Goal: Task Accomplishment & Management: Manage account settings

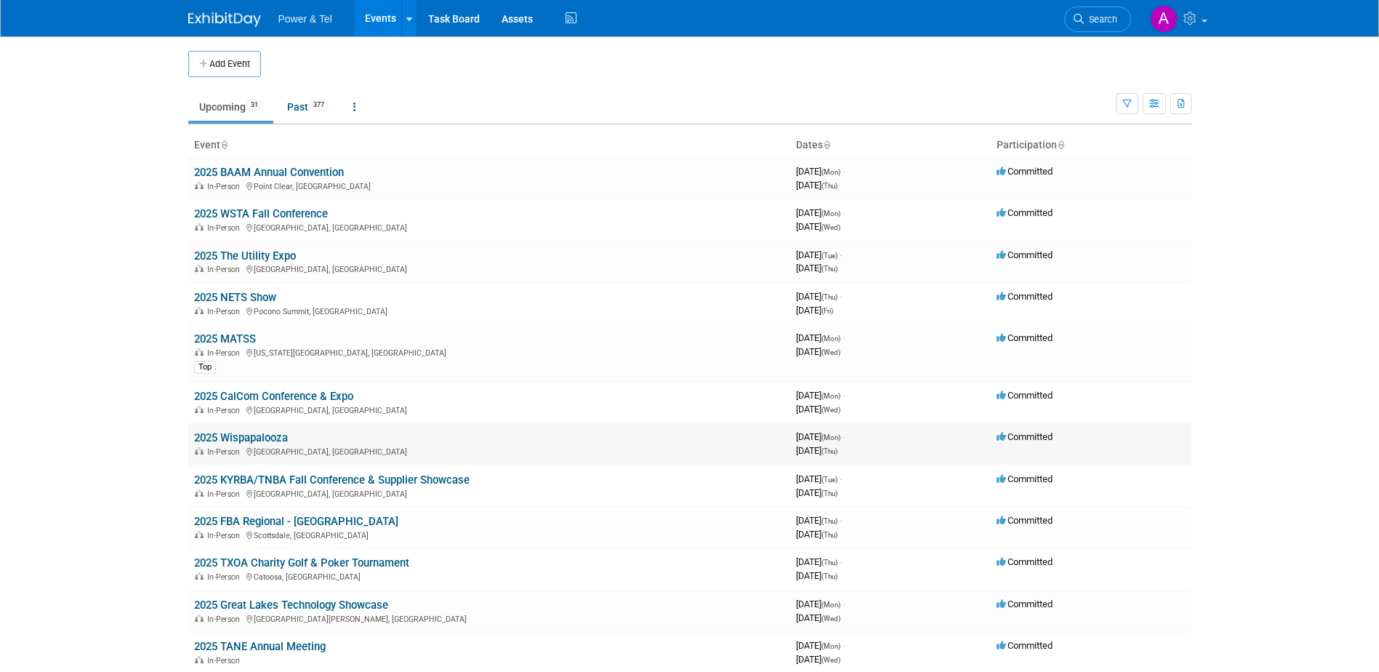
click at [275, 435] on link "2025 Wispapalooza" at bounding box center [241, 437] width 94 height 13
click at [268, 472] on td "2025 KYRBA/TNBA Fall Conference & Supplier Showcase In-Person Franklin, TN" at bounding box center [489, 485] width 602 height 41
click at [266, 473] on link "2025 KYRBA/TNBA Fall Conference & Supplier Showcase" at bounding box center [331, 479] width 275 height 13
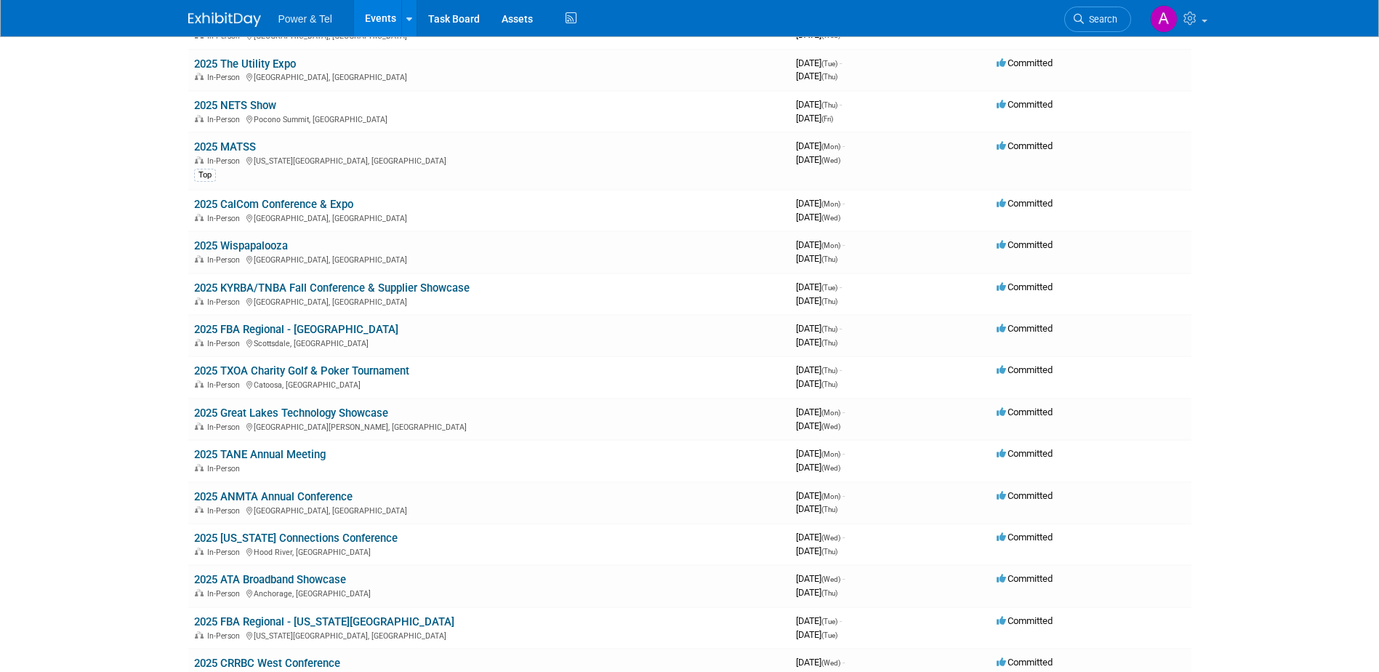
scroll to position [193, 0]
click at [280, 581] on link "2025 ATA Broadband Showcase" at bounding box center [270, 578] width 152 height 13
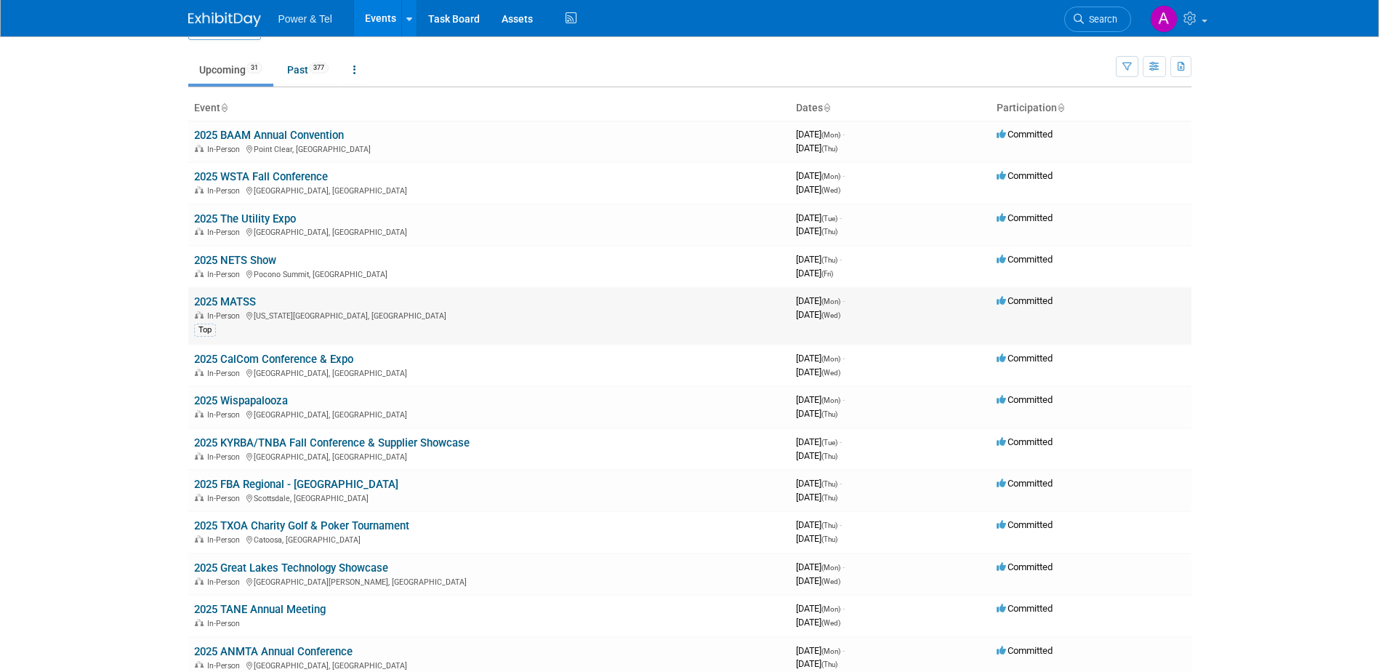
scroll to position [36, 0]
click at [230, 305] on link "2025 MATSS" at bounding box center [225, 302] width 62 height 13
click at [244, 398] on link "2025 Wispapalooza" at bounding box center [241, 401] width 94 height 13
click at [243, 217] on link "2025 The Utility Expo" at bounding box center [245, 219] width 102 height 13
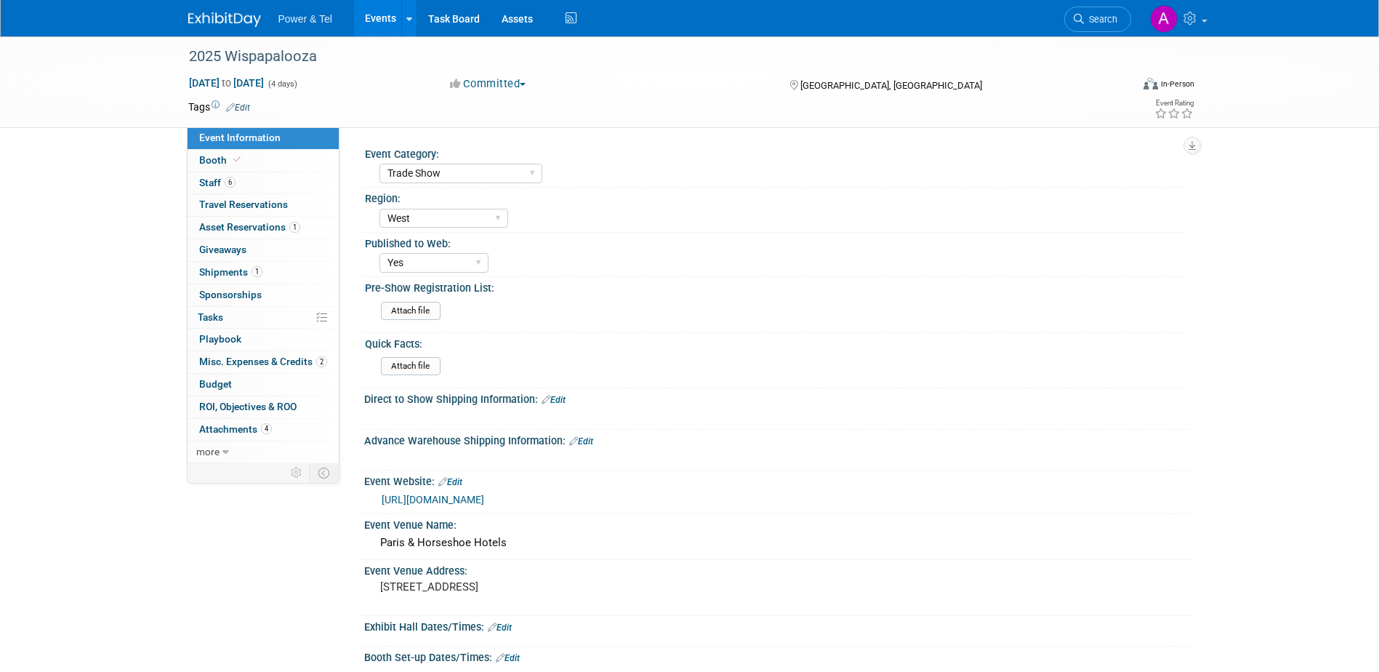
select select "Trade Show"
select select "West"
select select "Yes"
click at [253, 366] on span "Misc. Expenses & Credits 2" at bounding box center [263, 361] width 128 height 12
select select "Trade Show"
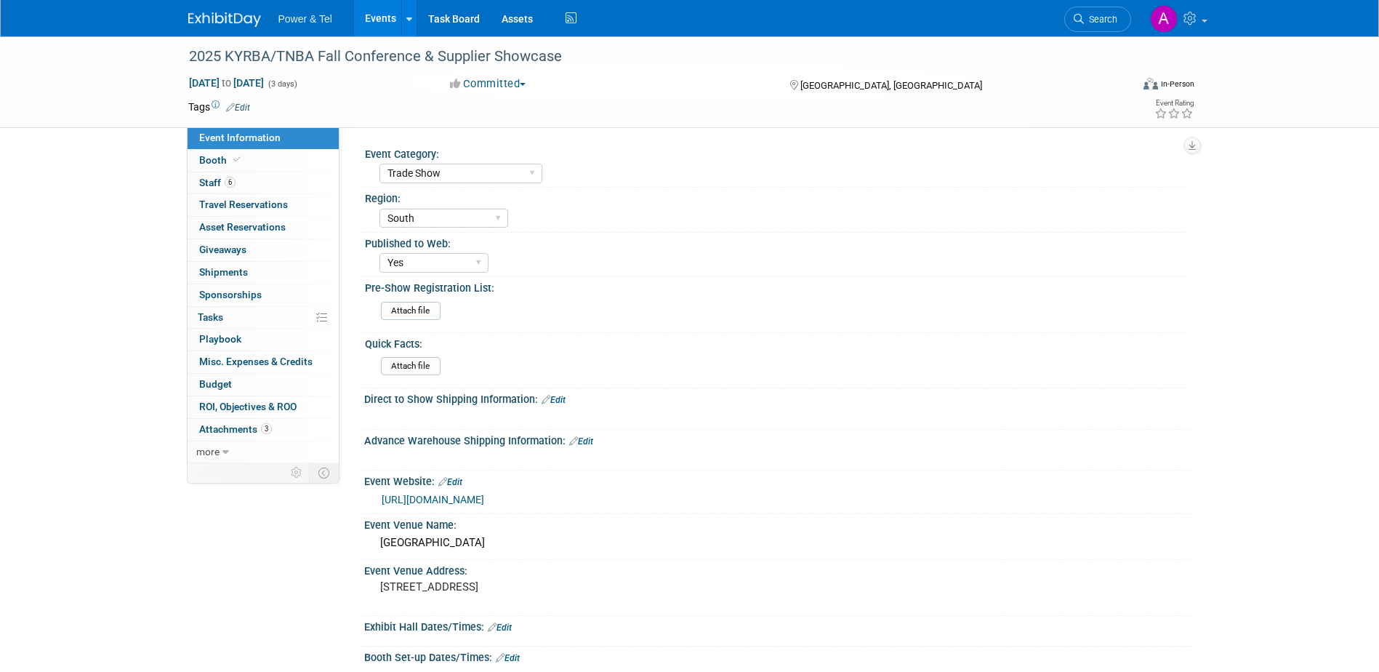
select select "South"
select select "Yes"
click at [252, 361] on span "Misc. Expenses & Credits 0" at bounding box center [255, 361] width 113 height 12
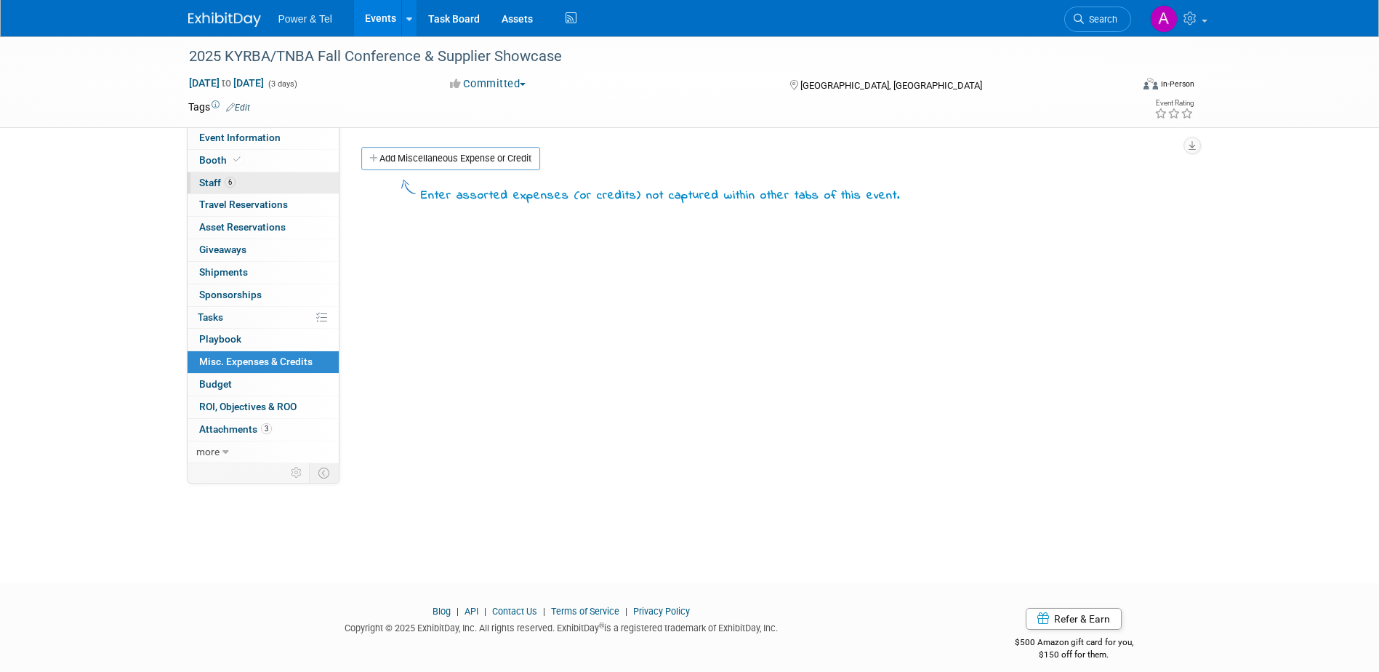
click at [265, 178] on link "6 Staff 6" at bounding box center [263, 183] width 151 height 22
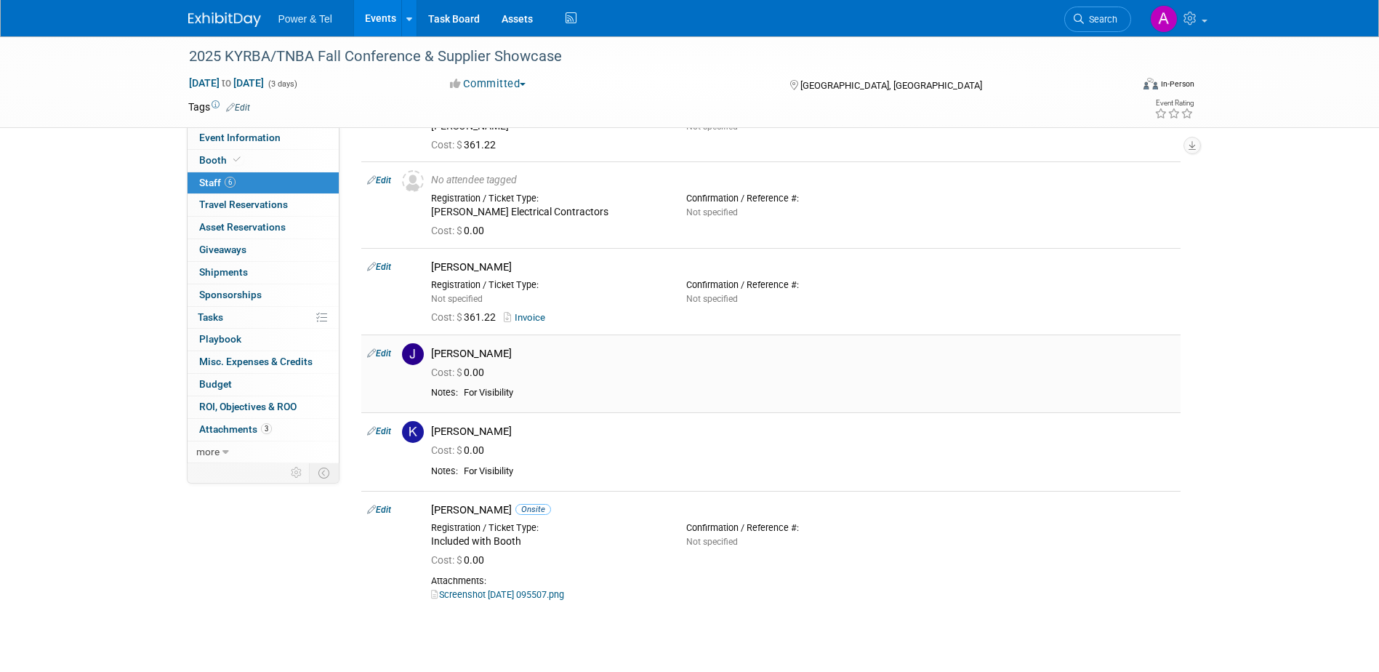
scroll to position [112, 0]
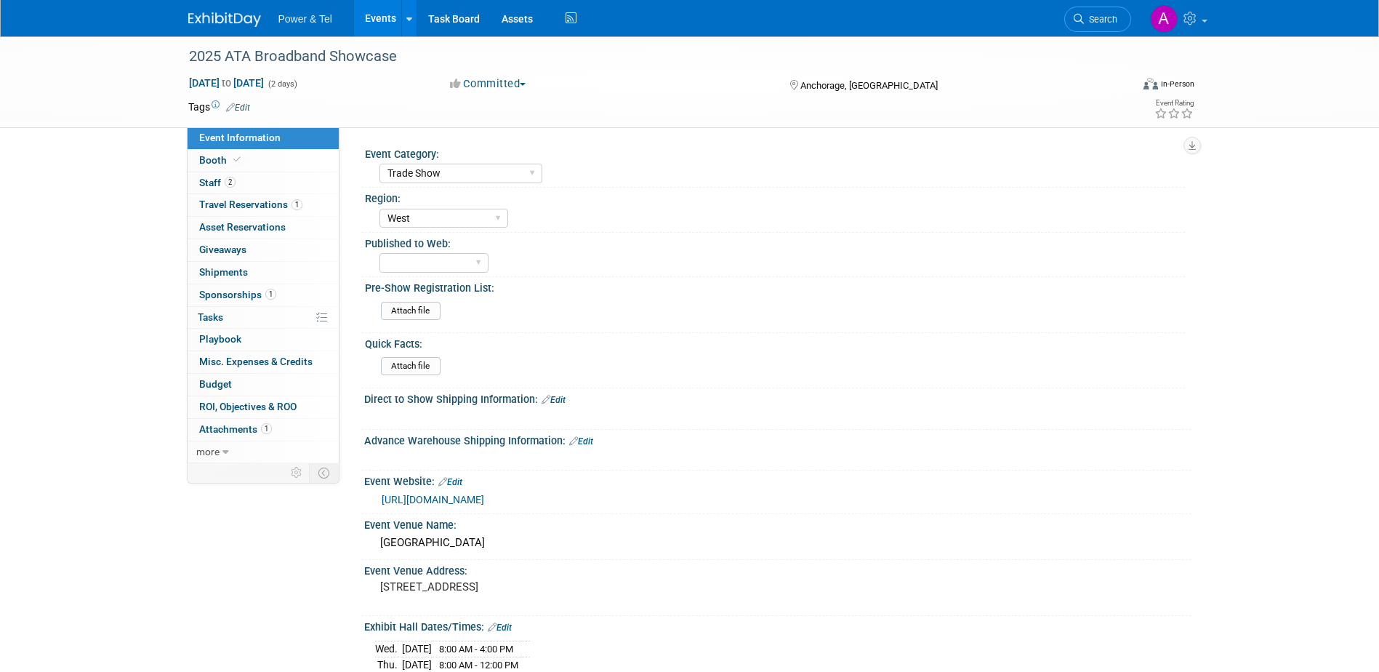
select select "Trade Show"
select select "West"
click at [245, 426] on span "Attachments 1" at bounding box center [235, 429] width 73 height 12
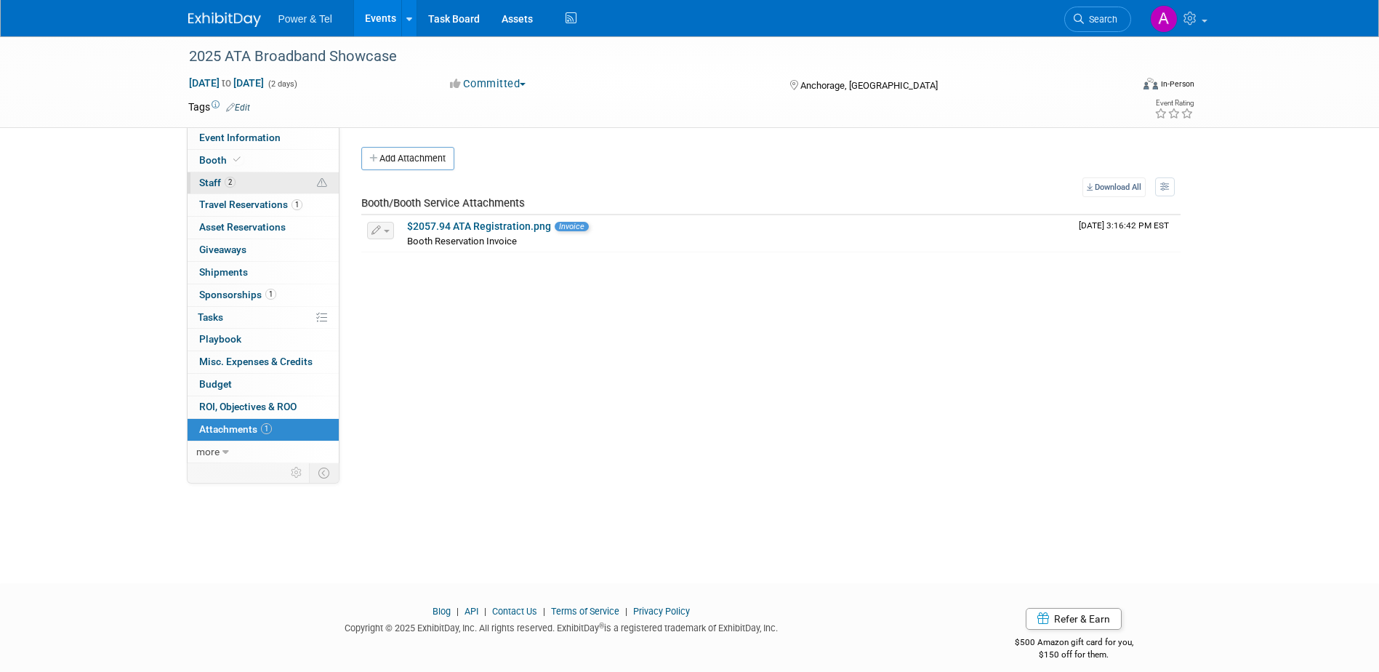
click at [271, 185] on link "2 Staff 2" at bounding box center [263, 183] width 151 height 22
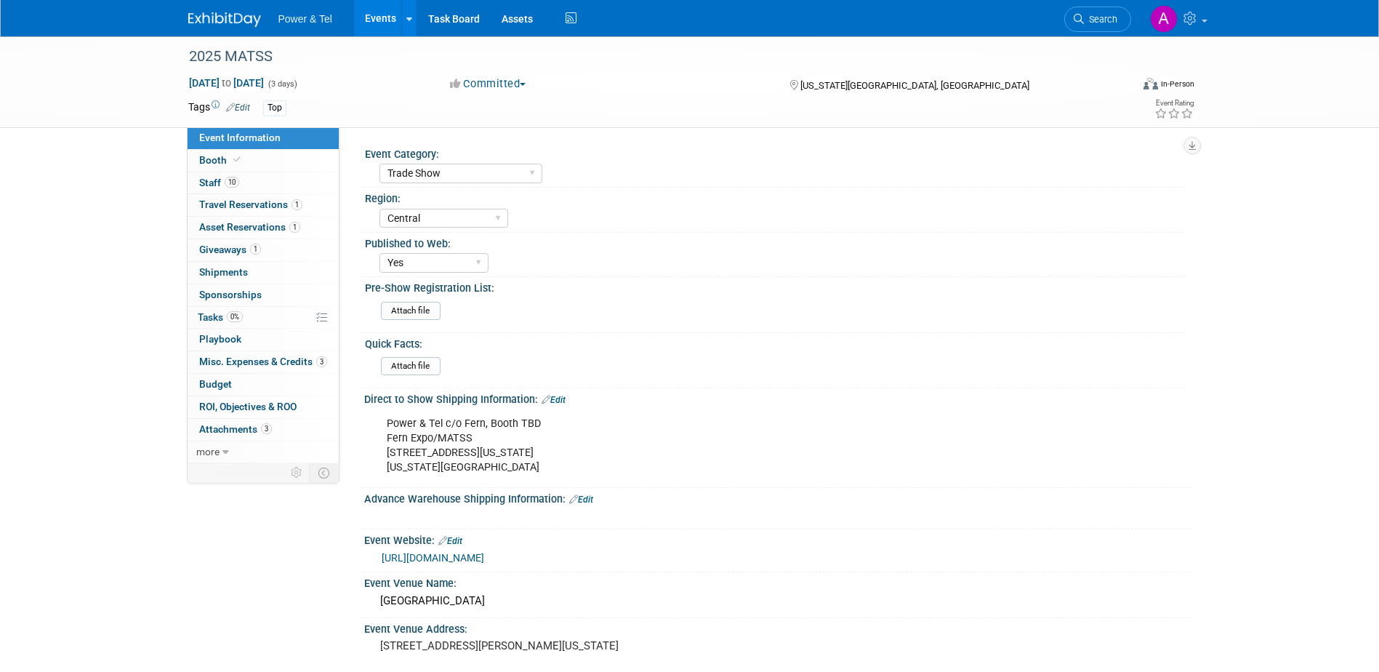
select select "Trade Show"
select select "Central"
select select "Yes"
click at [259, 180] on link "10 Staff 10" at bounding box center [263, 183] width 151 height 22
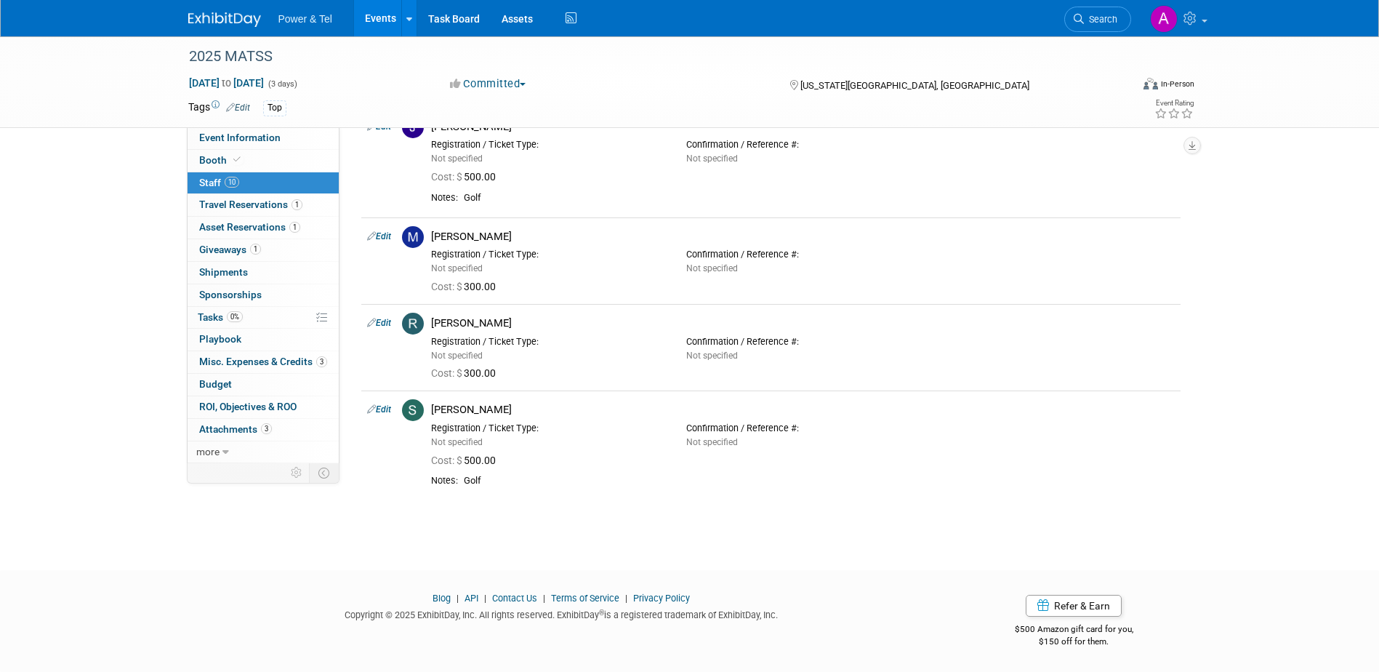
scroll to position [295, 0]
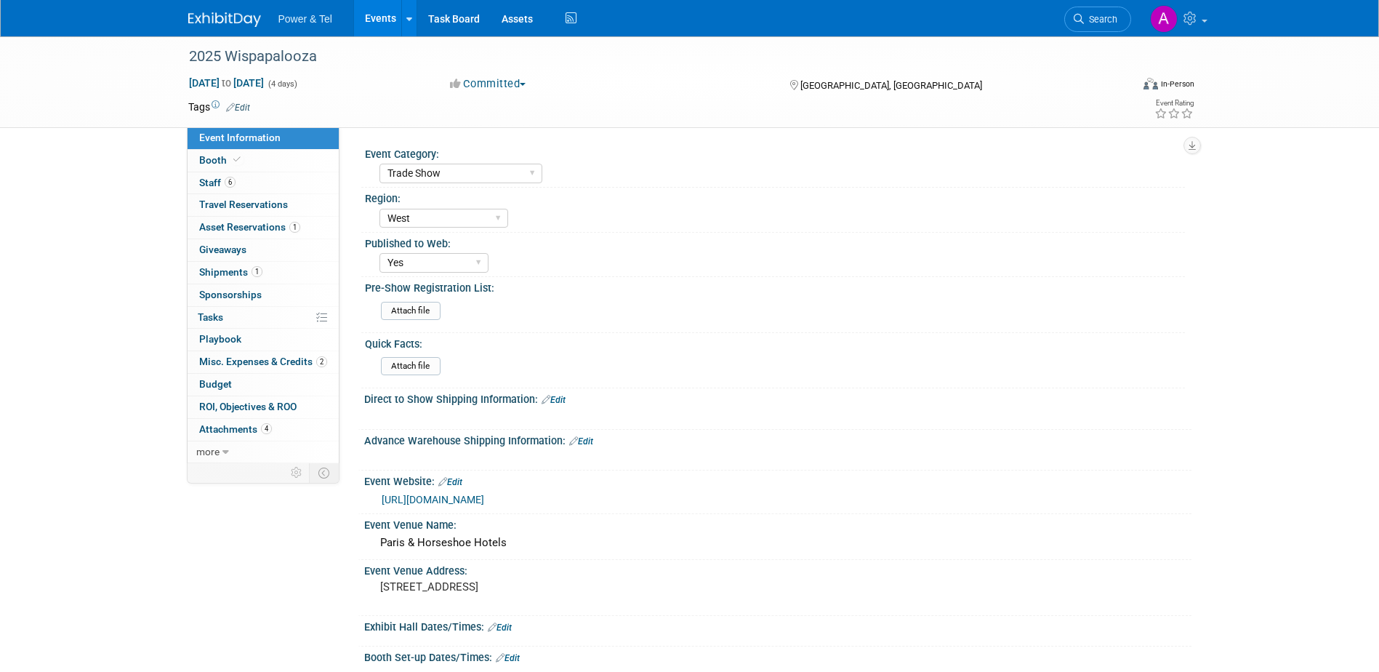
select select "Trade Show"
select select "West"
select select "Yes"
click at [266, 177] on link "6 Staff 6" at bounding box center [263, 183] width 151 height 22
select select "Trade Show"
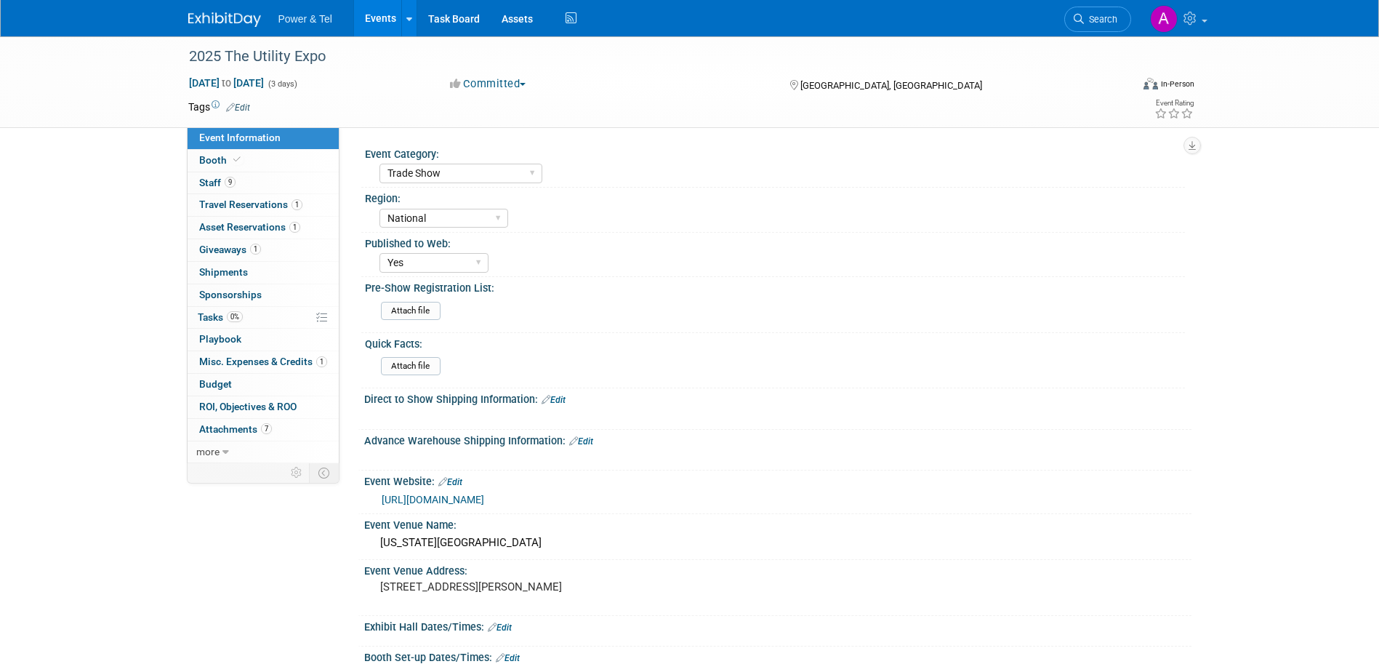
select select "National"
select select "Yes"
click at [249, 351] on link "1 Misc. Expenses & Credits 1" at bounding box center [263, 362] width 151 height 22
